Goal: Task Accomplishment & Management: Complete application form

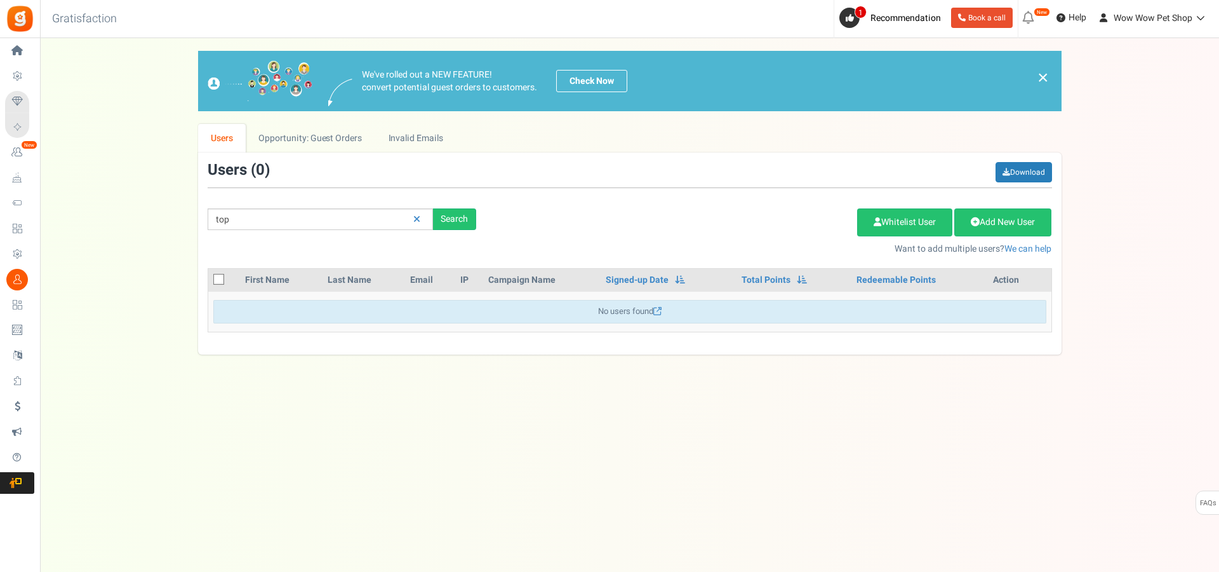
type input "top"
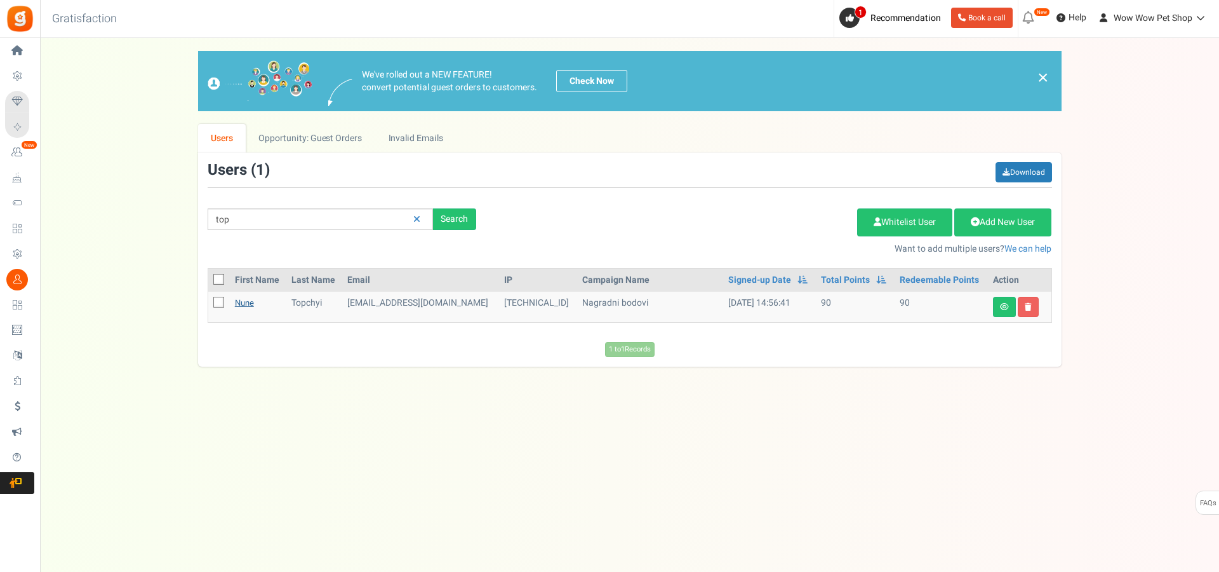
click at [246, 304] on link "Nune" at bounding box center [244, 303] width 19 height 12
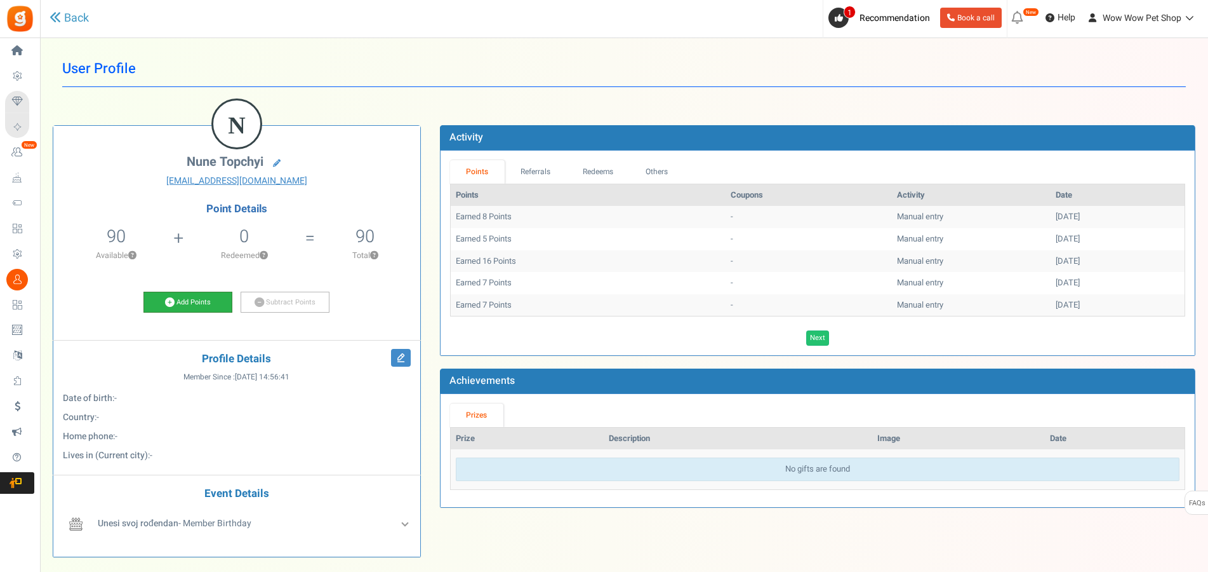
click at [180, 297] on link "Add Points" at bounding box center [188, 302] width 89 height 22
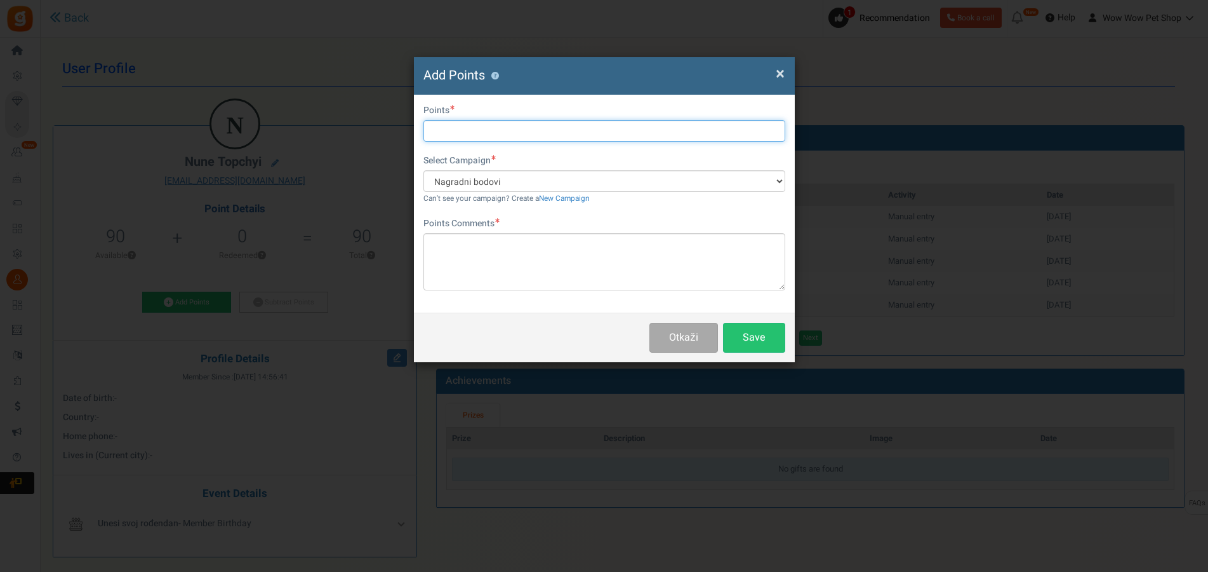
click at [459, 130] on input "text" at bounding box center [605, 131] width 362 height 22
type input "19"
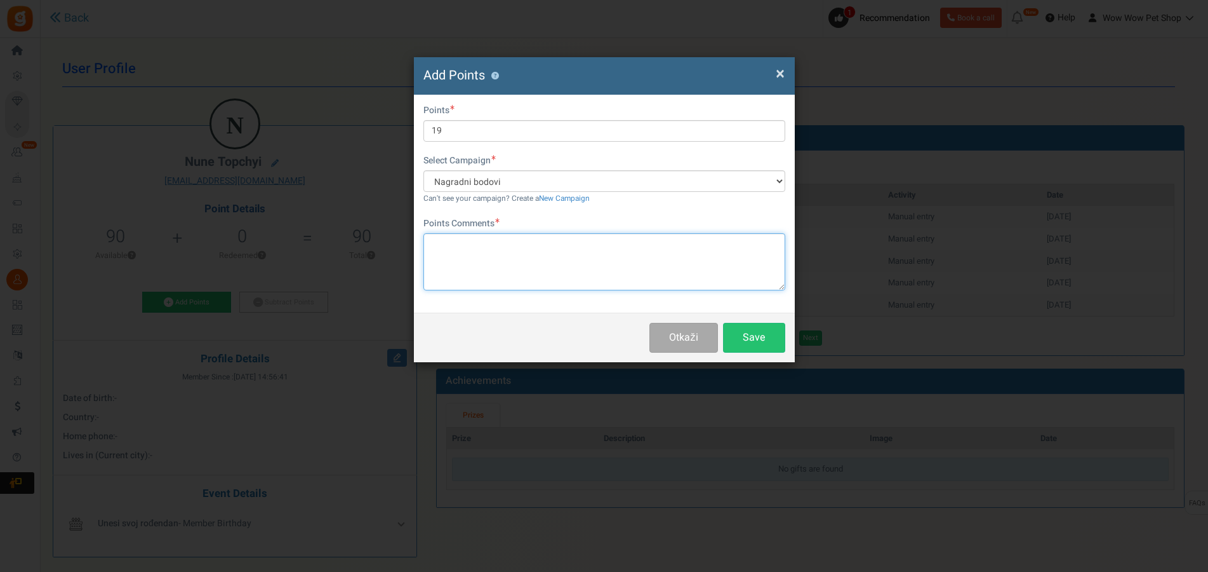
click at [556, 265] on textarea at bounding box center [605, 261] width 362 height 57
type textarea "Račun br. 1339"
click at [758, 334] on button "Save" at bounding box center [754, 338] width 62 height 30
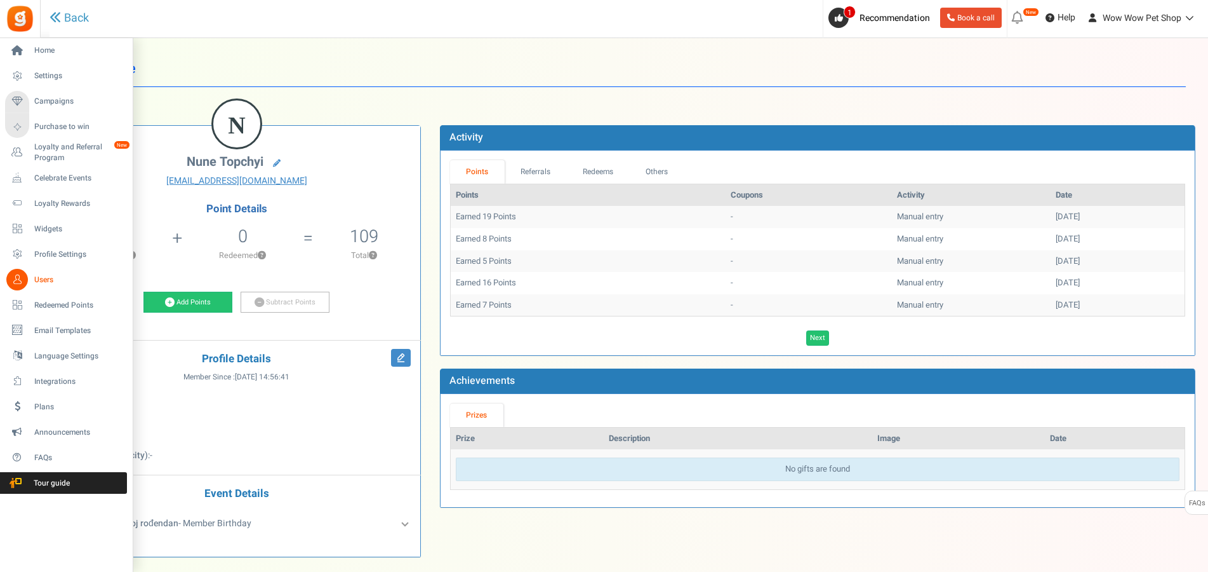
click at [15, 279] on icon at bounding box center [17, 280] width 22 height 22
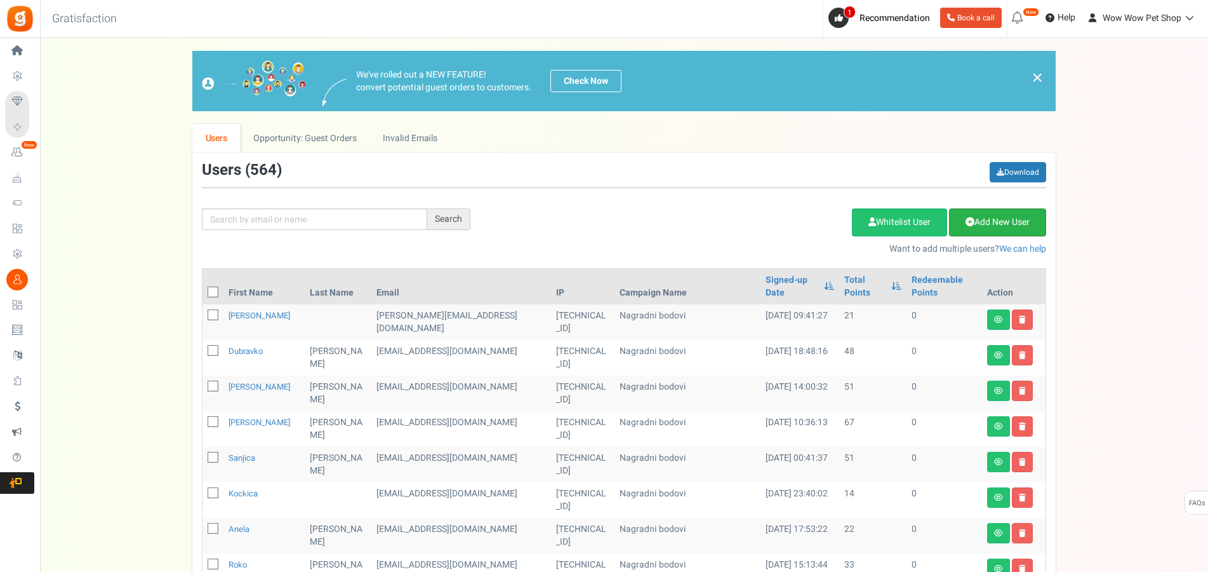
click at [994, 224] on link "Add New User" at bounding box center [997, 222] width 97 height 28
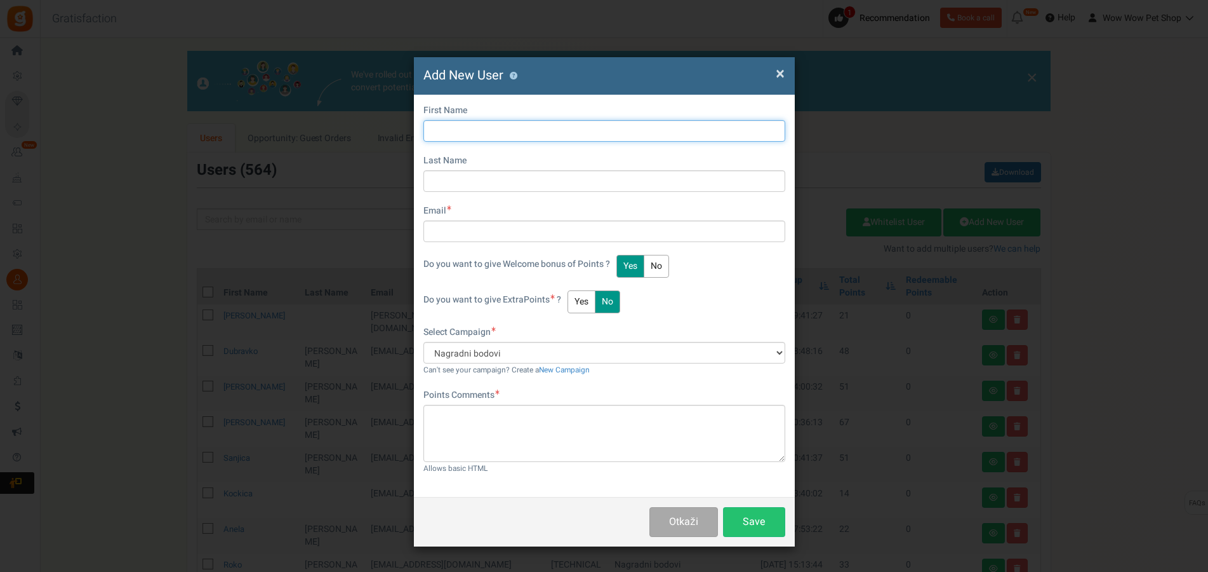
click at [504, 134] on input "text" at bounding box center [605, 131] width 362 height 22
type input "[PERSON_NAME]"
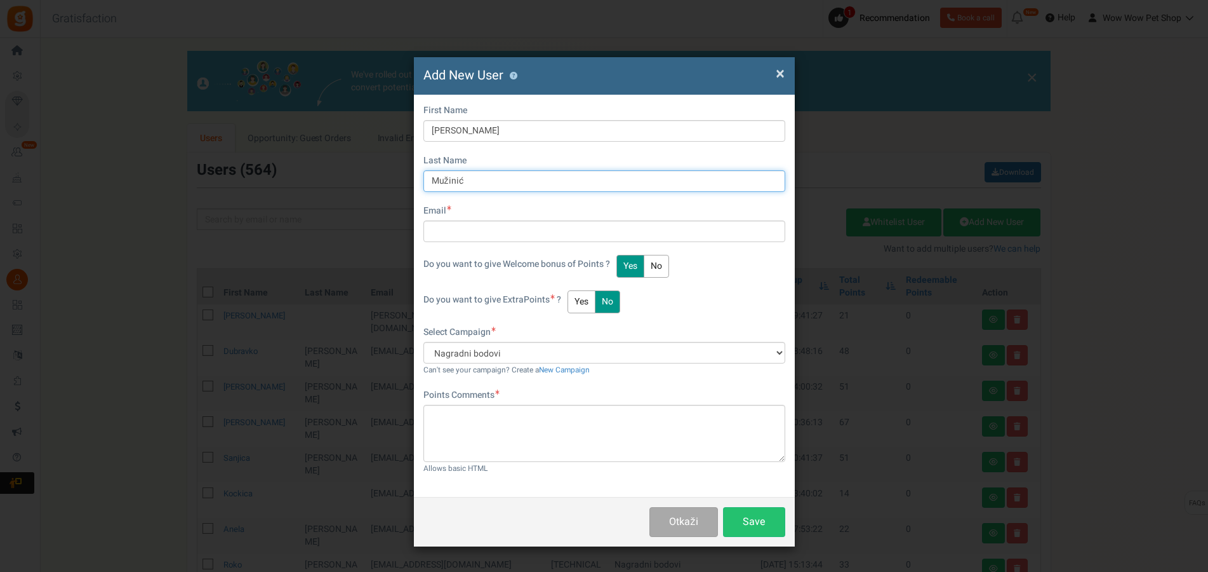
type input "Mužinić"
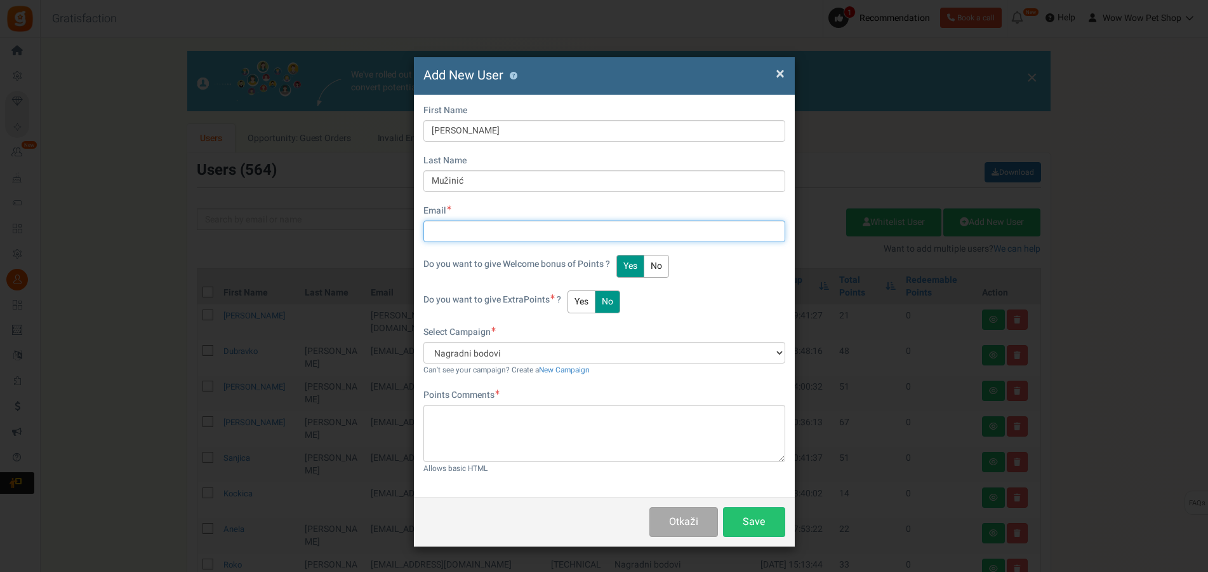
click at [509, 232] on input "text" at bounding box center [605, 231] width 362 height 22
click at [469, 229] on input "[EMAIL_ADDRESS][DOMAIN_NAME]" at bounding box center [605, 231] width 362 height 22
type input "[EMAIL_ADDRESS][DOMAIN_NAME]"
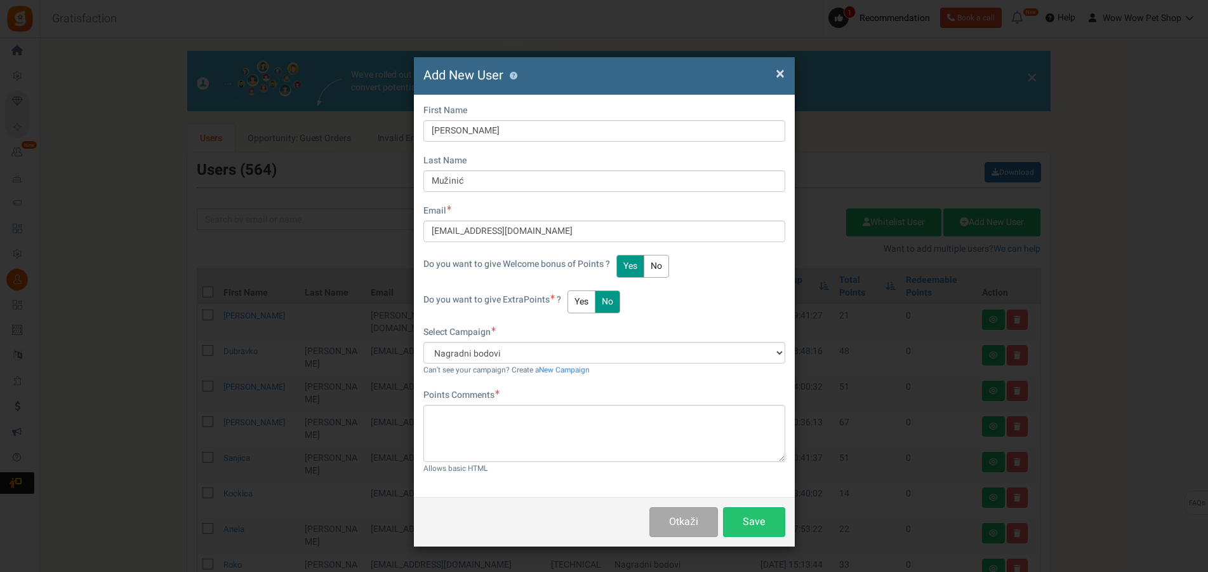
click at [594, 297] on button "Yes" at bounding box center [582, 301] width 28 height 23
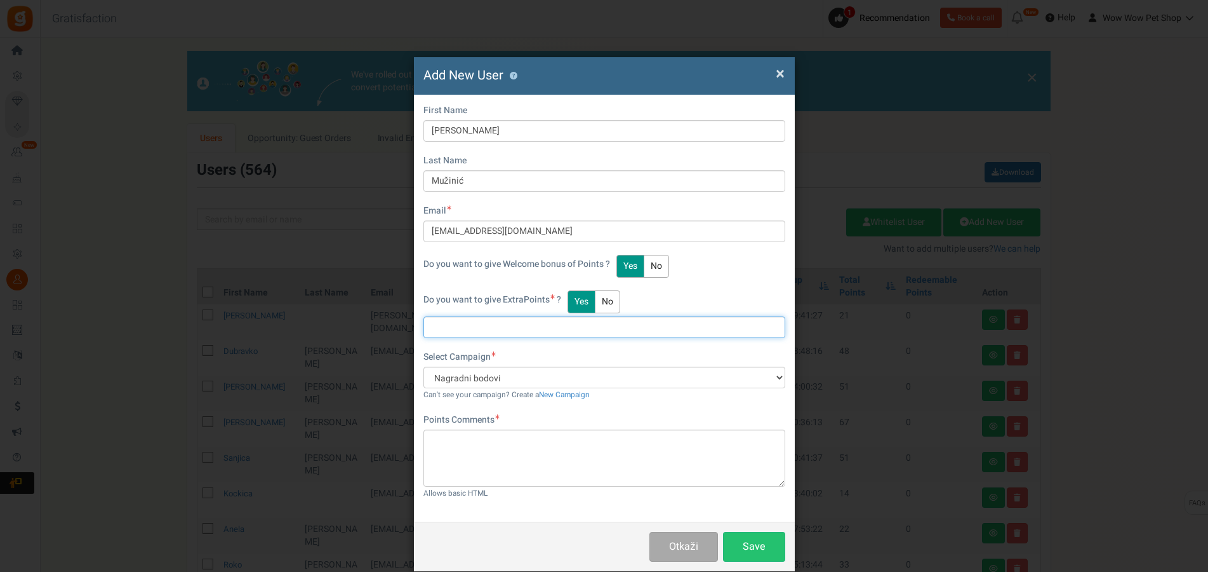
click at [476, 322] on input "text" at bounding box center [605, 327] width 362 height 22
type input "22"
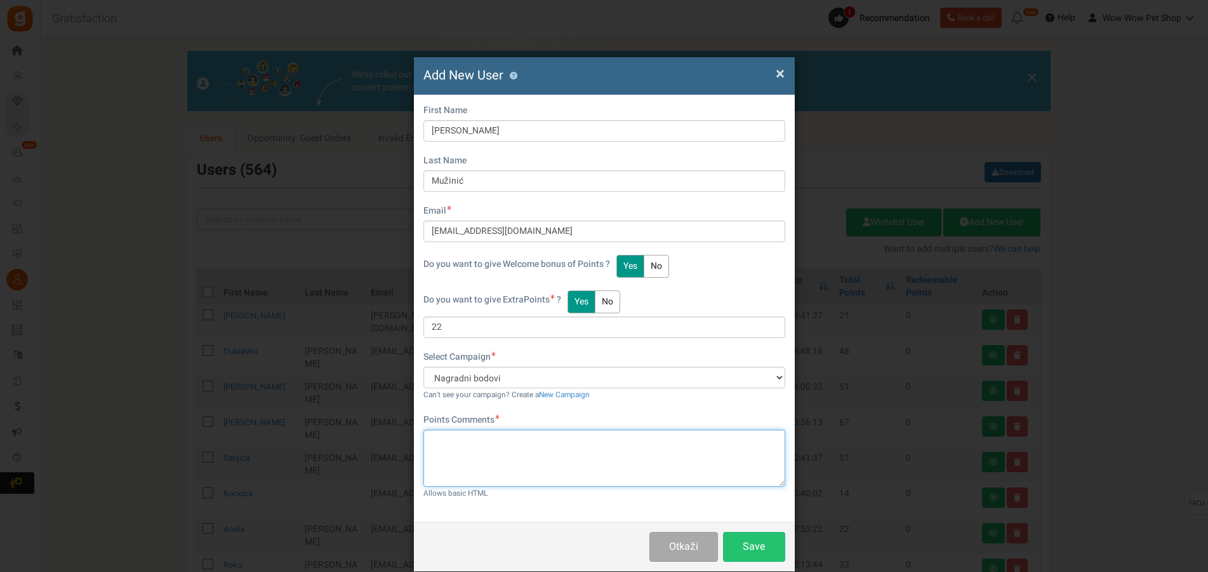
click at [508, 450] on textarea at bounding box center [605, 457] width 362 height 57
click at [500, 449] on textarea "Račun br." at bounding box center [605, 457] width 362 height 57
paste textarea "1340"
type textarea "Račun br. 1340"
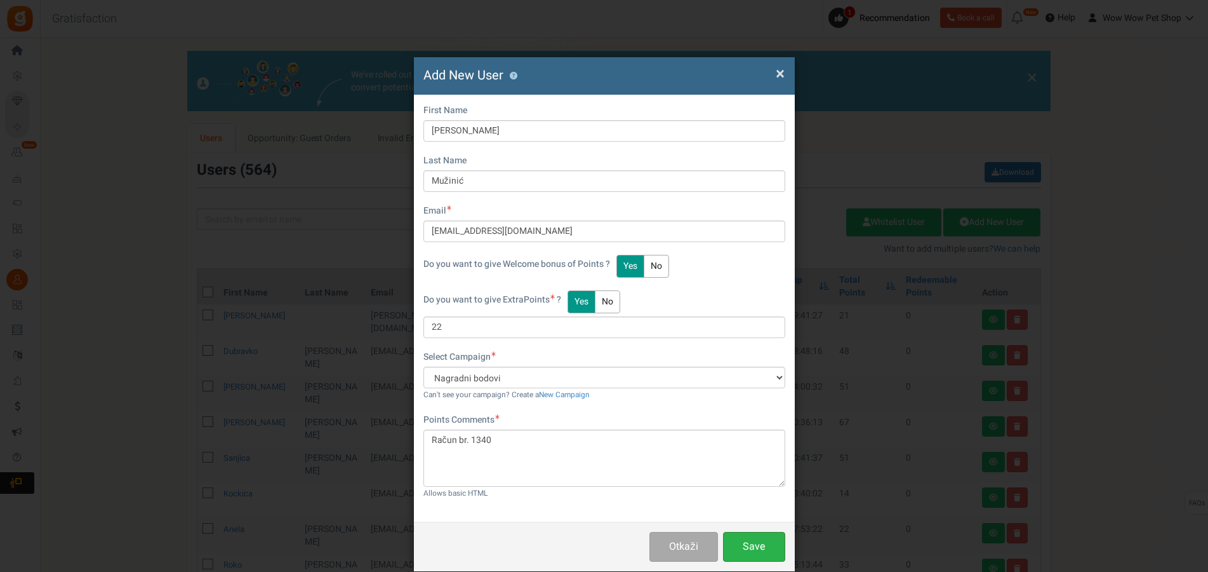
click at [732, 537] on button "Save" at bounding box center [754, 547] width 62 height 30
